Goal: Task Accomplishment & Management: Complete application form

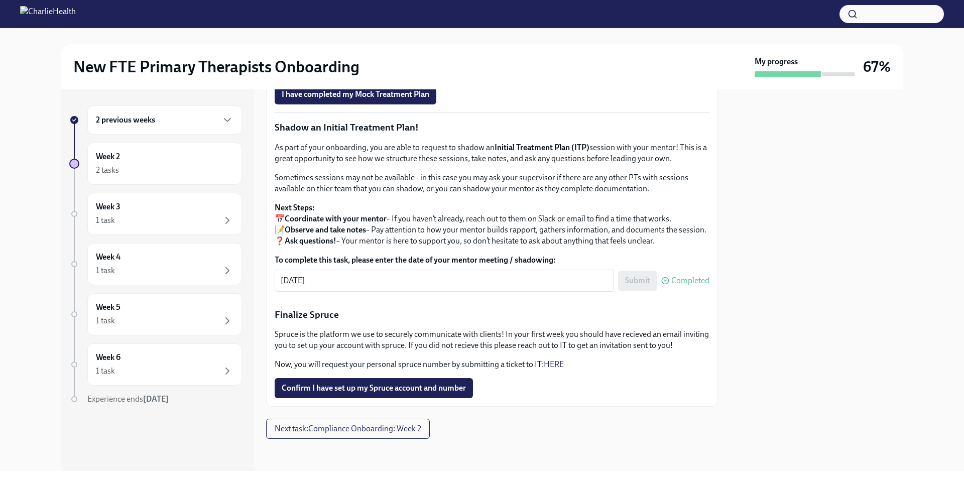
scroll to position [1032, 0]
click at [359, 390] on span "Confirm I have set up my Spruce account and number" at bounding box center [374, 388] width 184 height 10
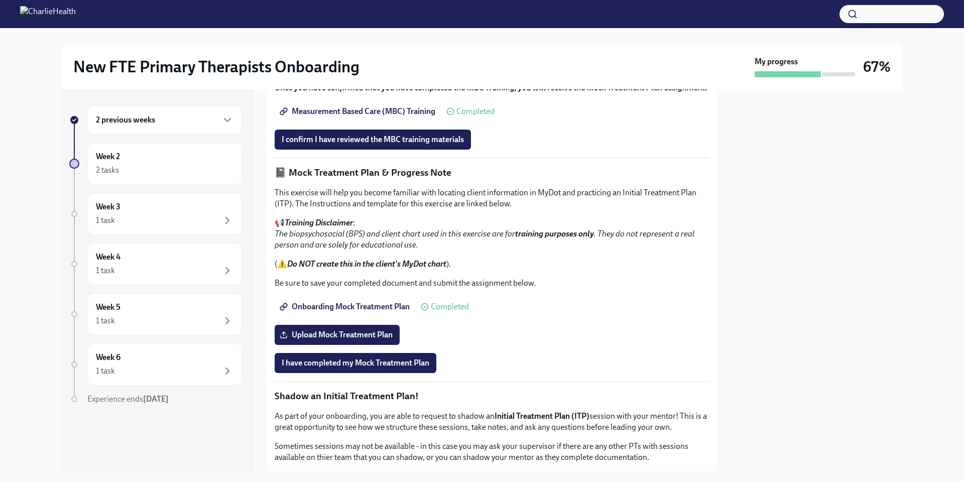
scroll to position [554, 0]
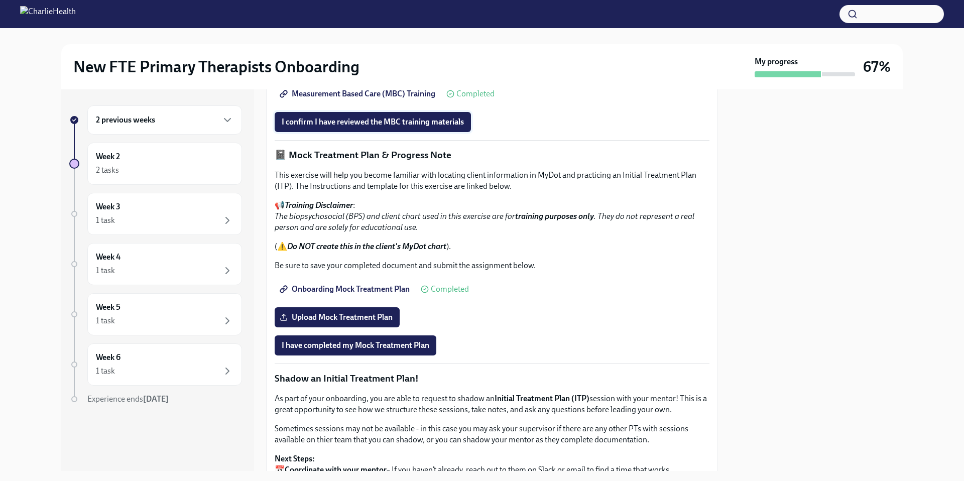
click at [362, 132] on button "I confirm I have reviewed the MBC training materials" at bounding box center [373, 122] width 196 height 20
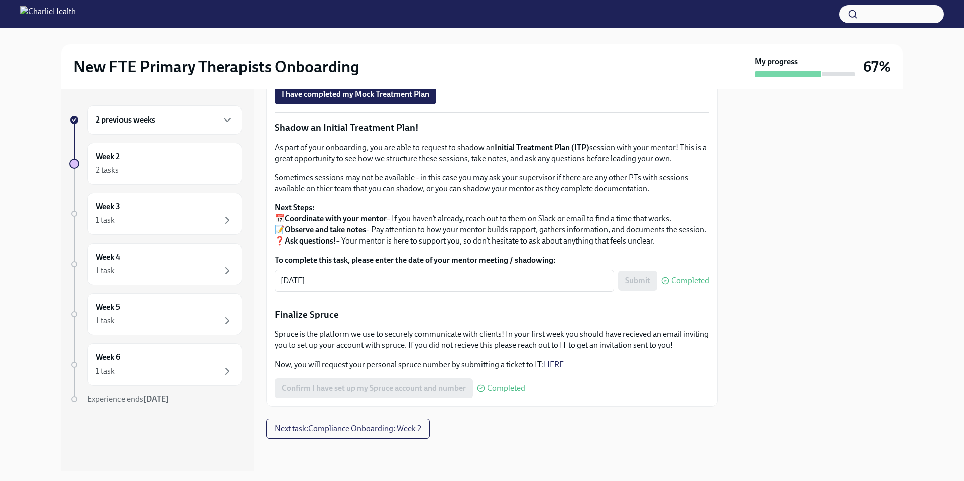
scroll to position [1033, 0]
click at [380, 435] on button "Next task : Compliance Onboarding: Week 2" at bounding box center [348, 429] width 164 height 20
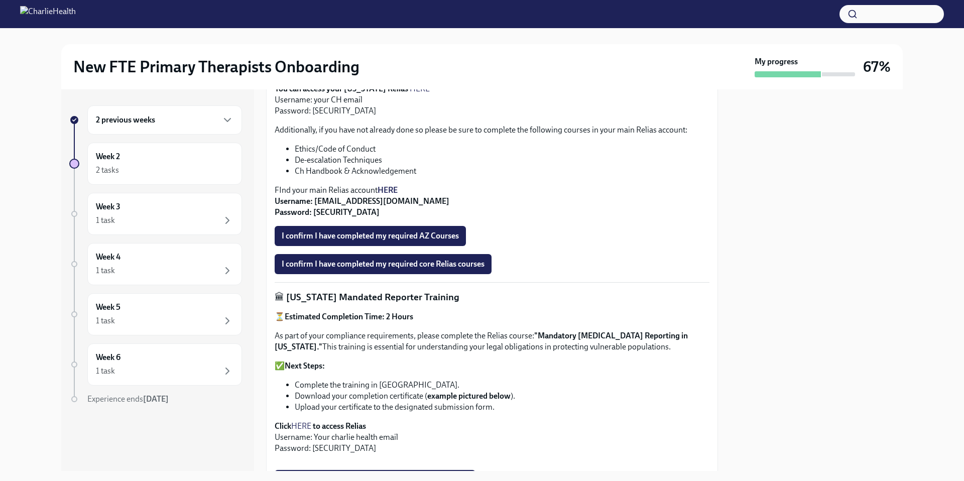
scroll to position [639, 0]
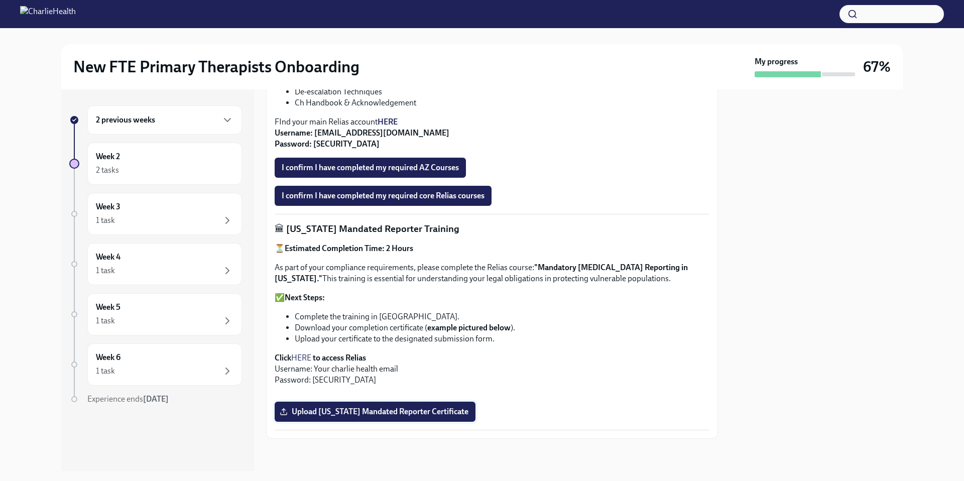
click at [415, 419] on label "Upload [US_STATE] Mandated Reporter Certificate" at bounding box center [375, 412] width 201 height 20
click at [0, 0] on input "Upload [US_STATE] Mandated Reporter Certificate" at bounding box center [0, 0] width 0 height 0
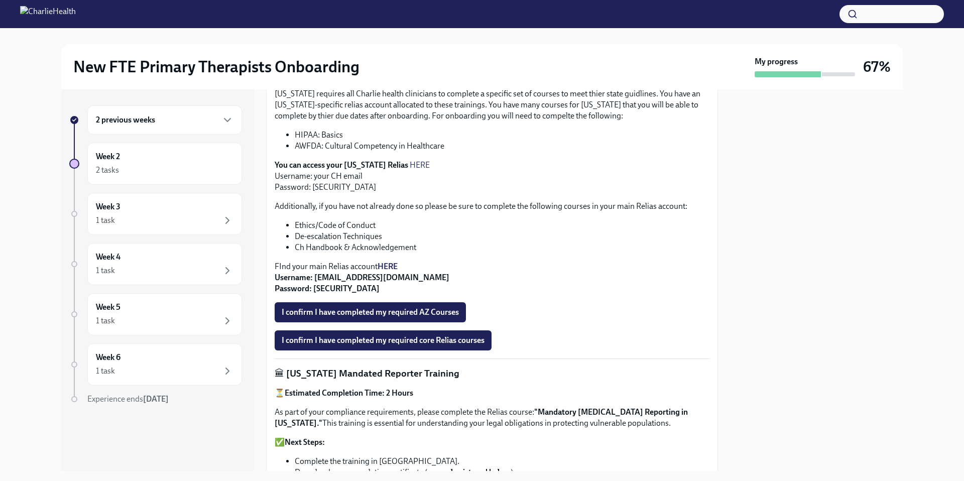
scroll to position [229, 0]
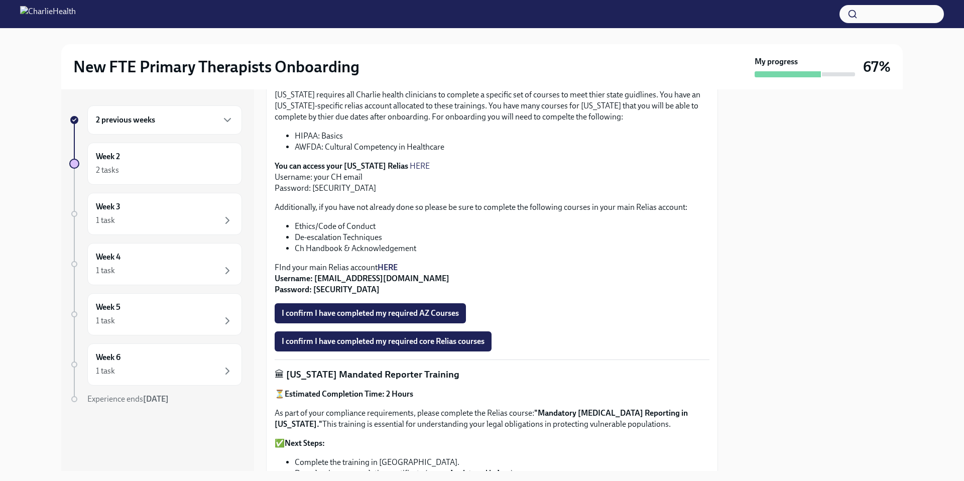
click at [410, 166] on link "HERE" at bounding box center [420, 166] width 20 height 10
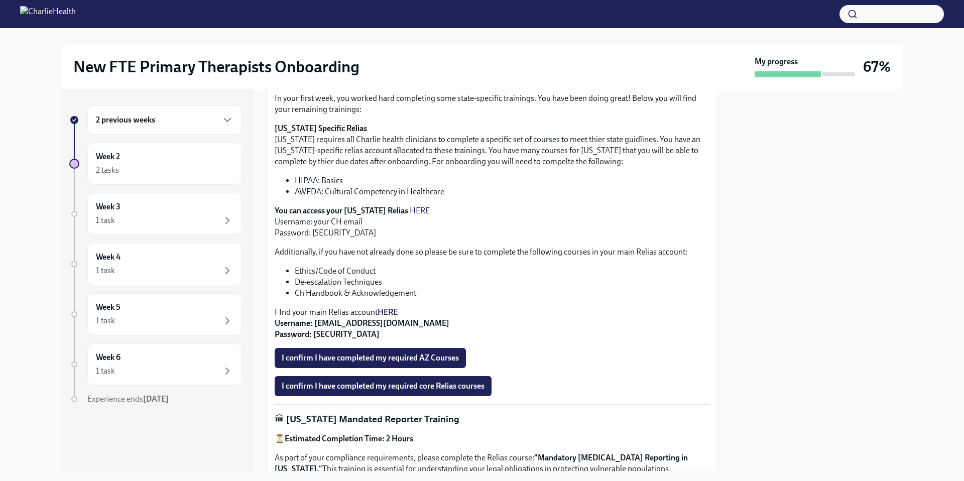
scroll to position [196, 0]
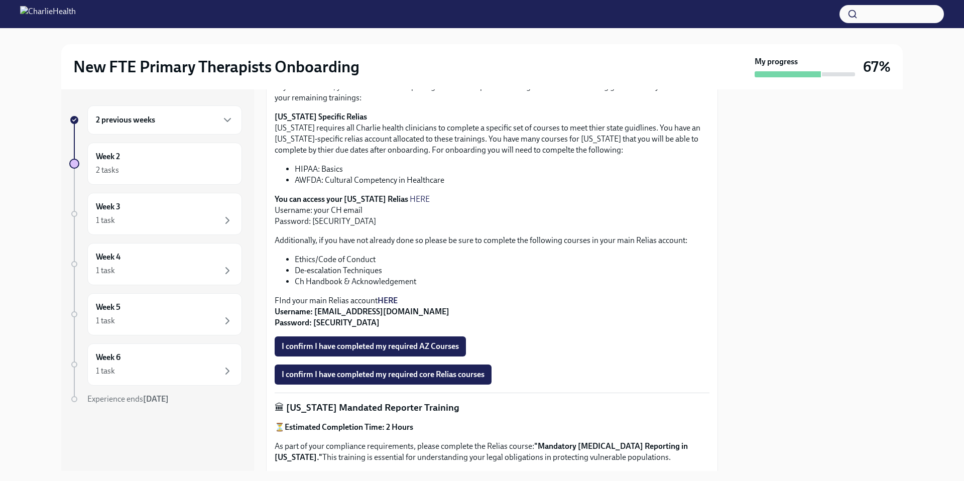
click at [471, 380] on button "I confirm I have completed my required core Relias courses" at bounding box center [383, 375] width 217 height 20
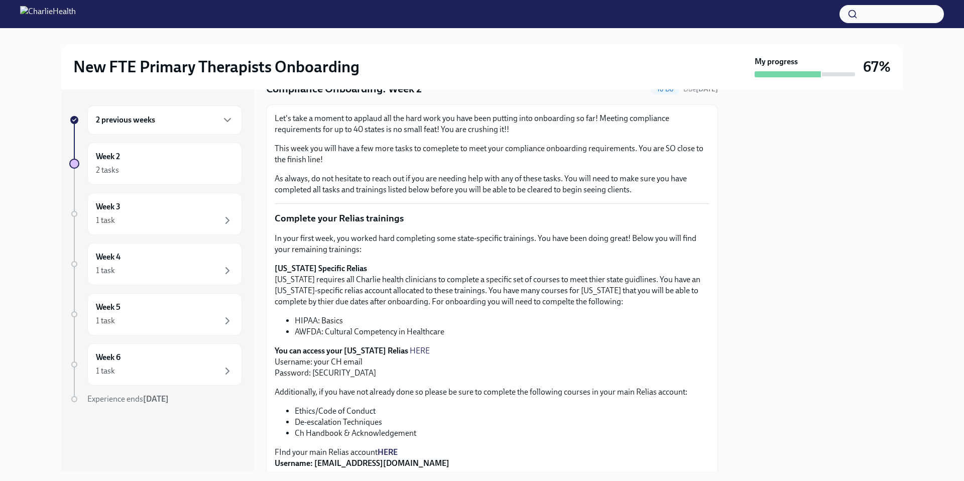
scroll to position [0, 0]
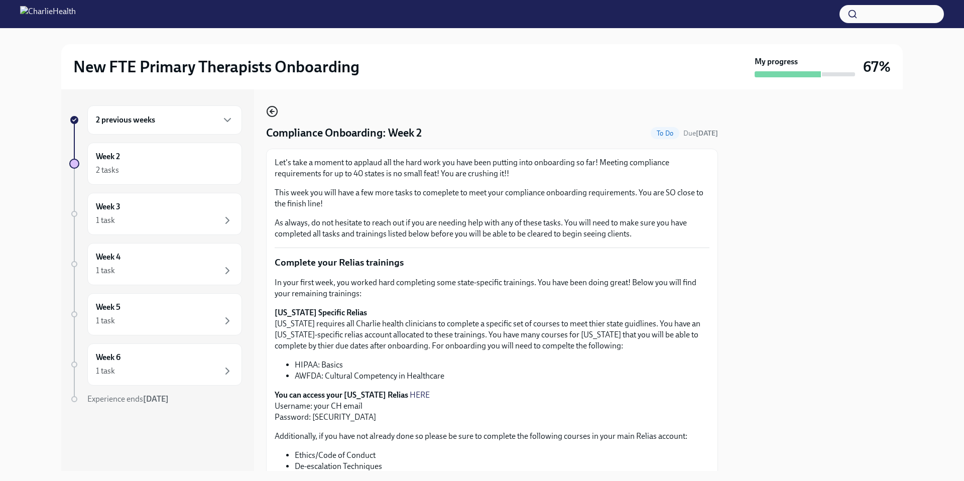
click at [276, 114] on circle "button" at bounding box center [272, 111] width 10 height 10
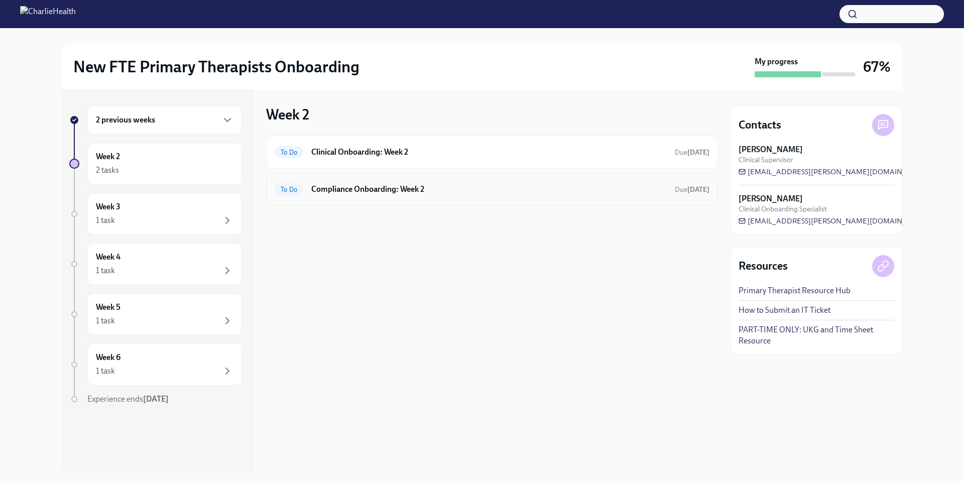
click at [395, 192] on h6 "Compliance Onboarding: Week 2" at bounding box center [489, 189] width 356 height 11
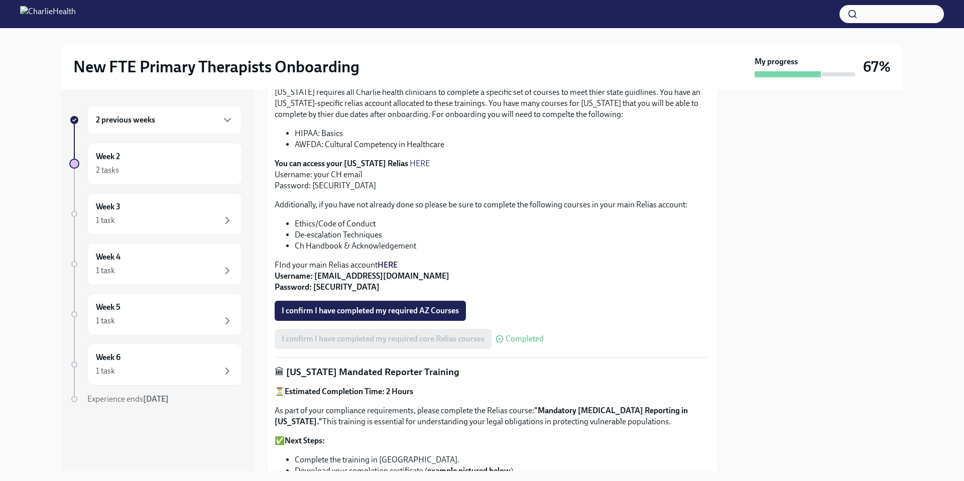
scroll to position [98, 0]
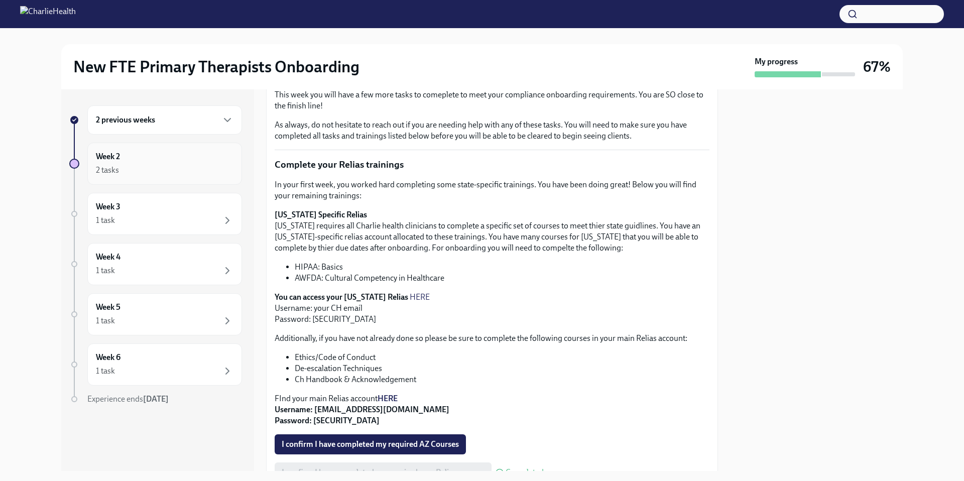
click at [157, 172] on div "2 tasks" at bounding box center [165, 170] width 138 height 12
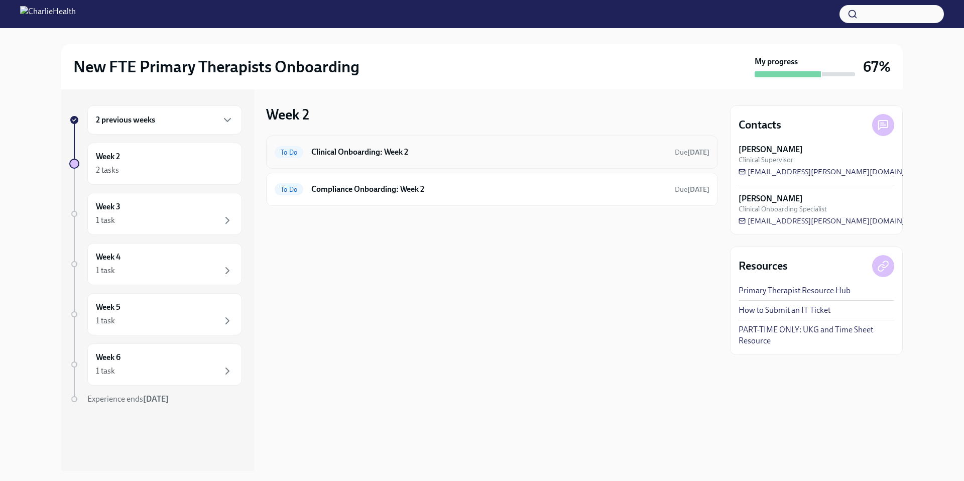
click at [410, 161] on div "To Do Clinical Onboarding: Week 2 Due [DATE]" at bounding box center [492, 152] width 452 height 33
click at [445, 159] on div "To Do Clinical Onboarding: Week 2 Due [DATE]" at bounding box center [492, 152] width 435 height 16
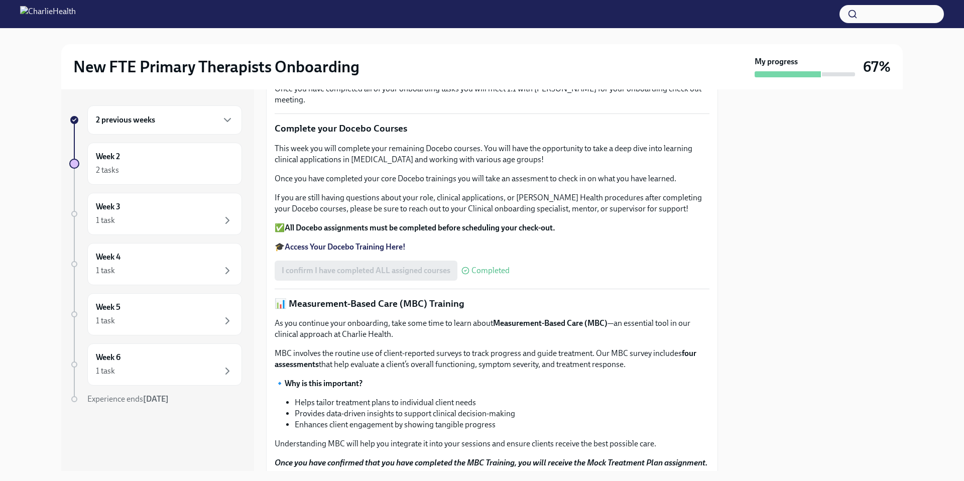
scroll to position [132, 0]
